Goal: Task Accomplishment & Management: Use online tool/utility

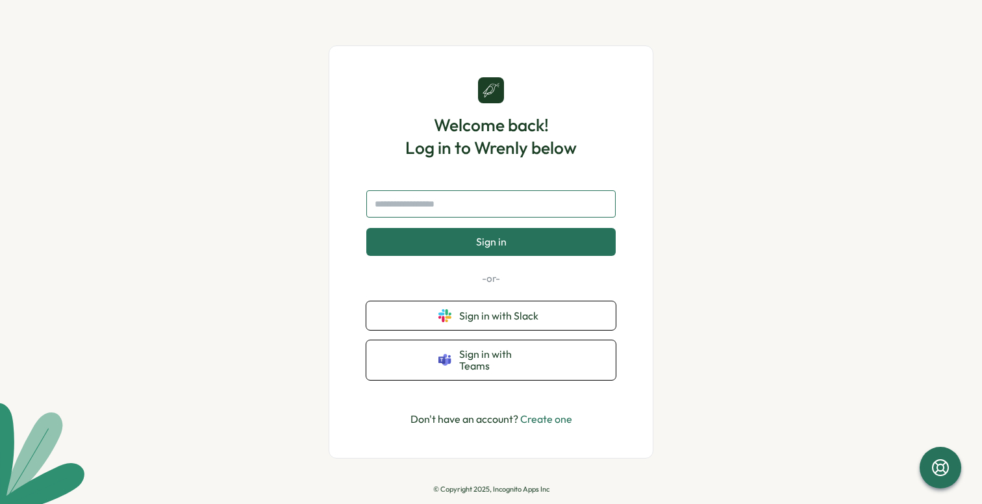
click at [578, 212] on input "text" at bounding box center [490, 203] width 249 height 27
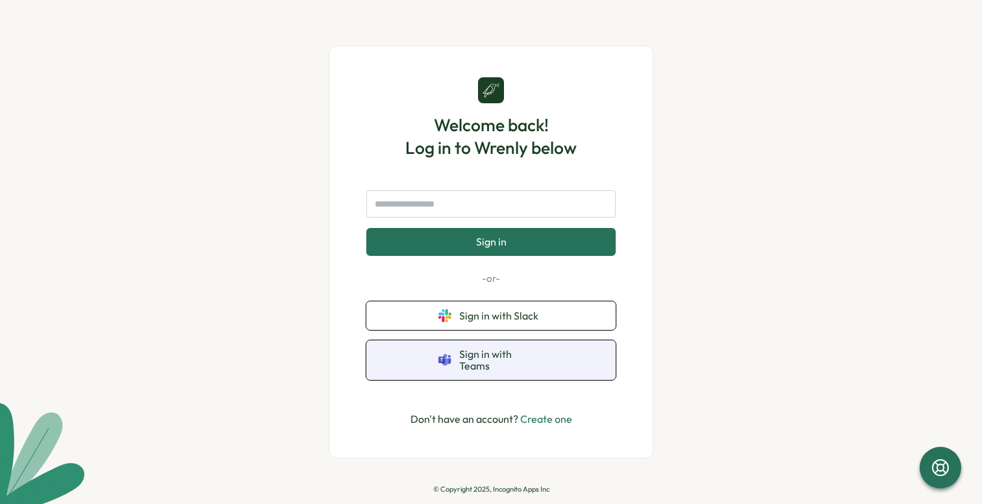
click at [477, 357] on span "Sign in with Teams" at bounding box center [501, 360] width 84 height 24
click at [440, 364] on icon at bounding box center [444, 360] width 13 height 12
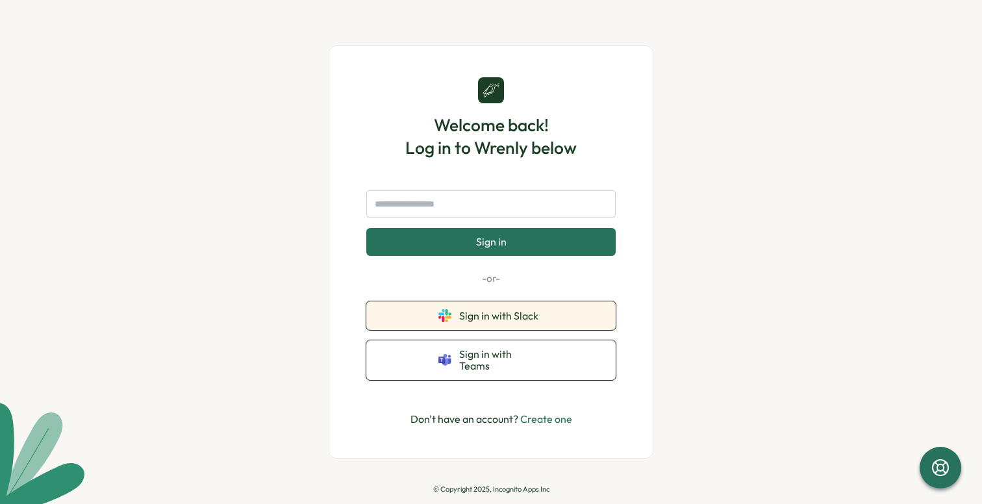
click at [494, 322] on span "Sign in with Slack" at bounding box center [501, 316] width 84 height 12
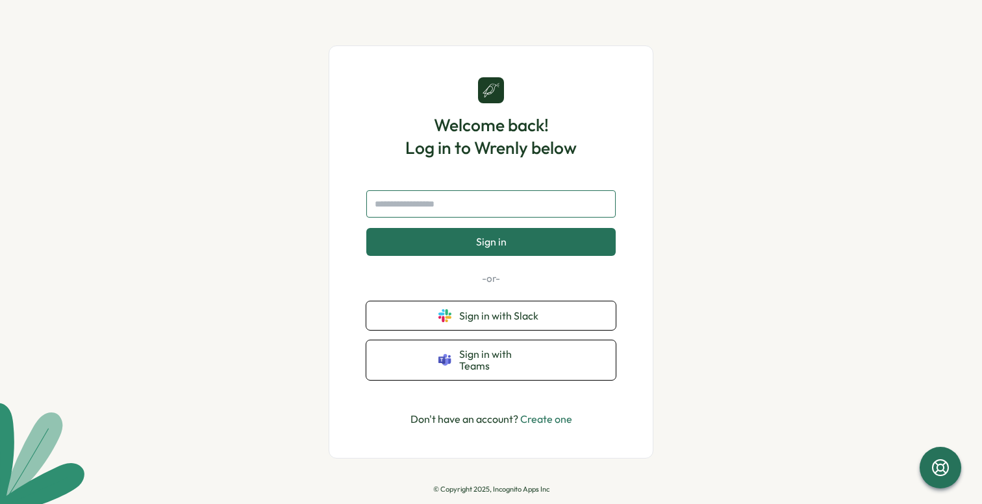
click at [407, 212] on input "text" at bounding box center [490, 203] width 249 height 27
type input "**********"
click at [366, 228] on button "Sign in" at bounding box center [490, 241] width 249 height 27
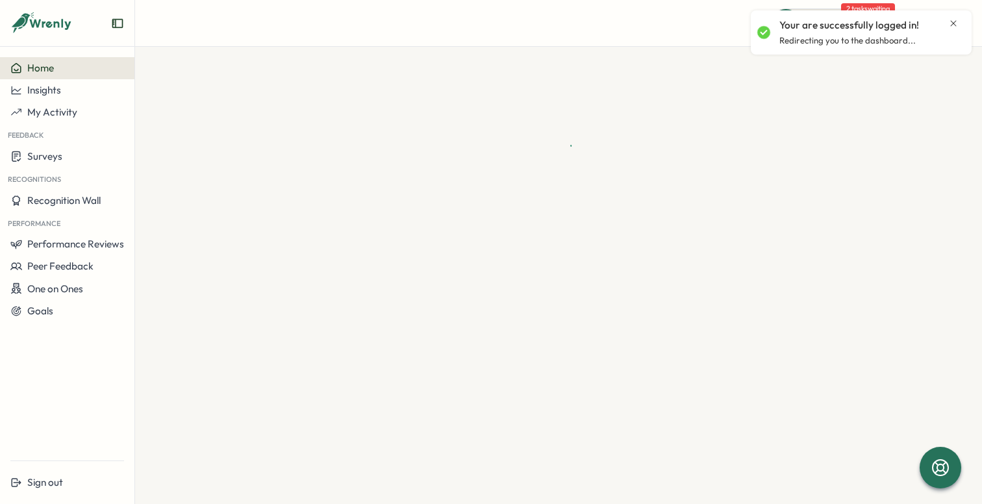
click at [954, 21] on icon "Close notification" at bounding box center [953, 23] width 10 height 10
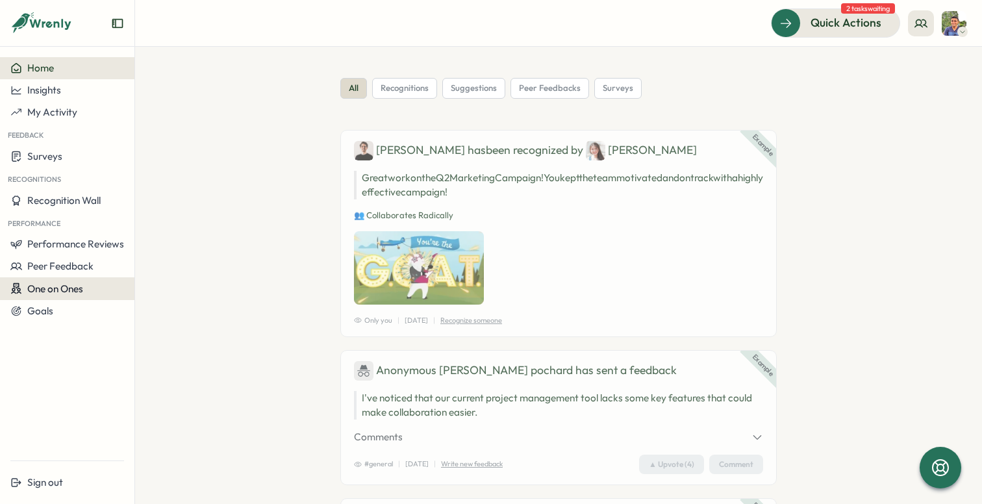
click at [94, 284] on div "One on Ones" at bounding box center [67, 289] width 114 height 12
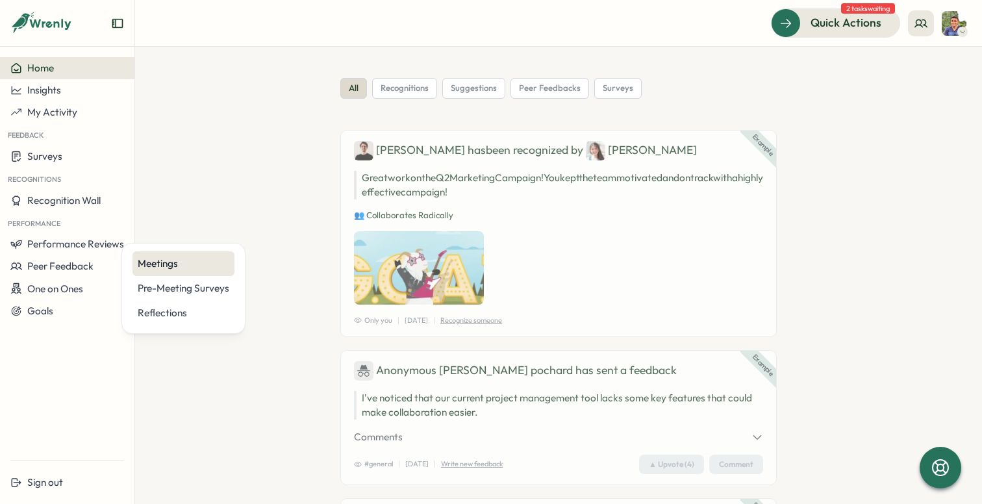
click at [201, 266] on div "Meetings" at bounding box center [184, 264] width 92 height 14
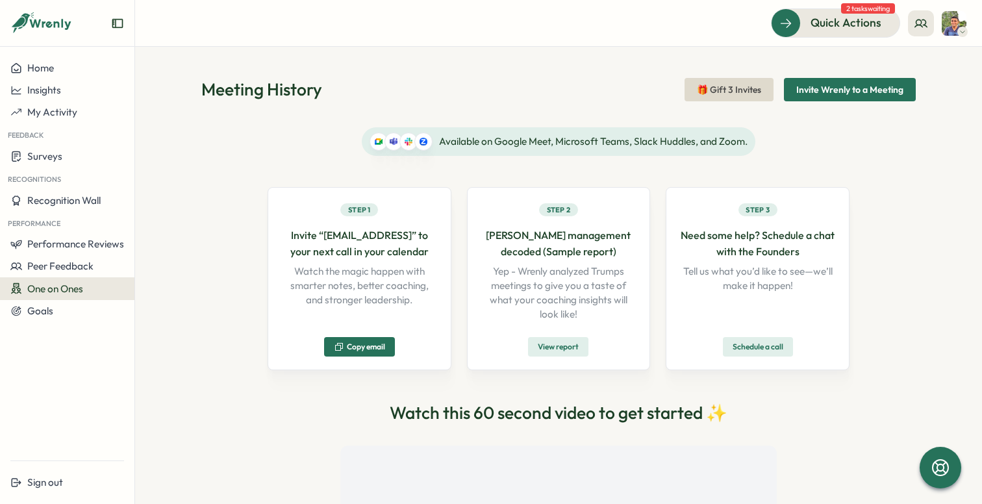
click at [75, 287] on span "One on Ones" at bounding box center [55, 289] width 56 height 12
click at [313, 158] on div "Available on Google Meet, Microsoft Teams, Slack Huddles, and Zoom. Step 1 Invi…" at bounding box center [559, 409] width 582 height 564
drag, startPoint x: 392, startPoint y: 234, endPoint x: 317, endPoint y: 236, distance: 74.7
click at [317, 236] on p "Invite “notes@wrenly.ai” to your next call in your calendar" at bounding box center [359, 243] width 157 height 32
copy p "notes@wrenly.ai"
